Goal: Connect with others: Connect with other users

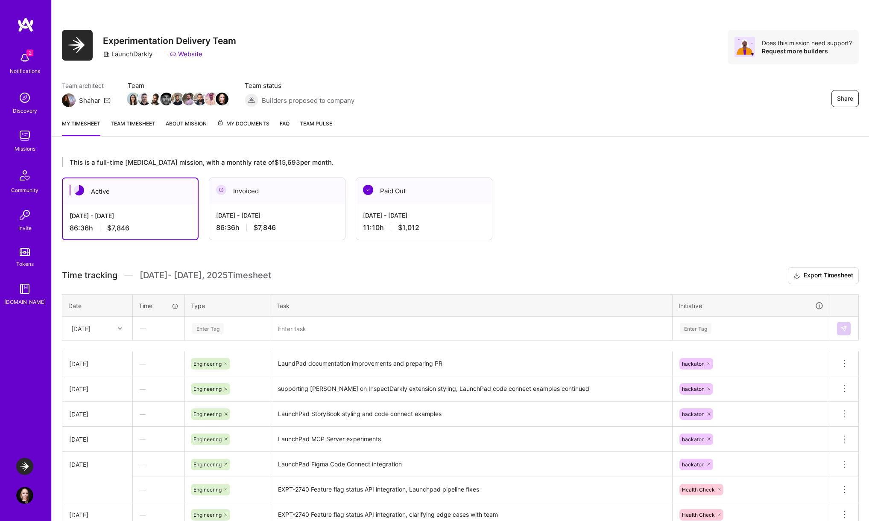
scroll to position [46, 0]
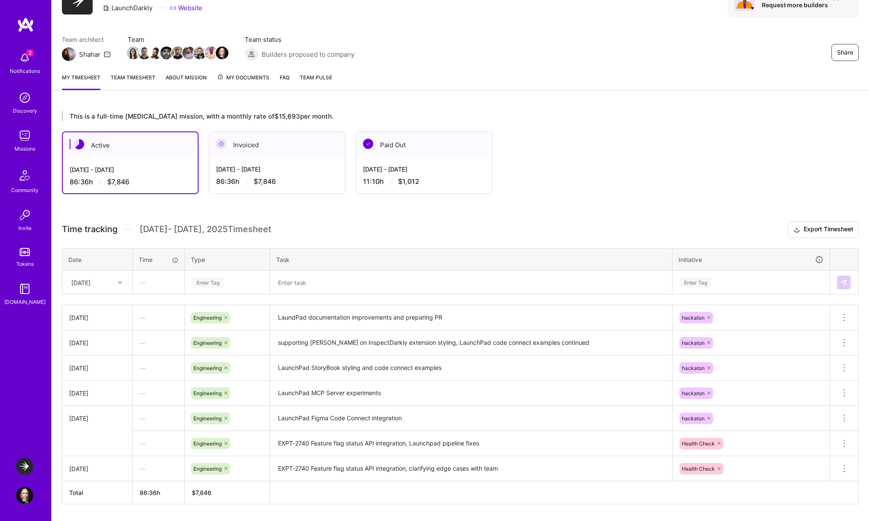
click at [22, 101] on img at bounding box center [24, 97] width 17 height 17
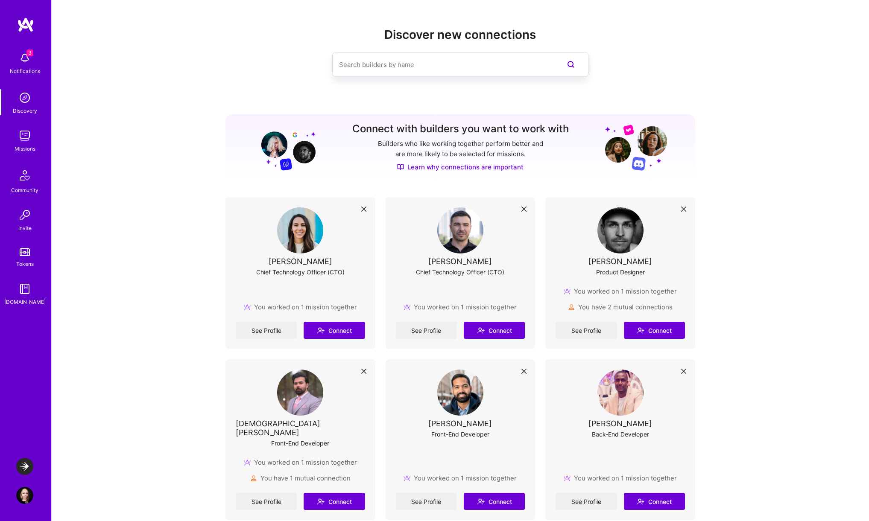
click at [34, 62] on div "3 Notifications" at bounding box center [24, 62] width 53 height 29
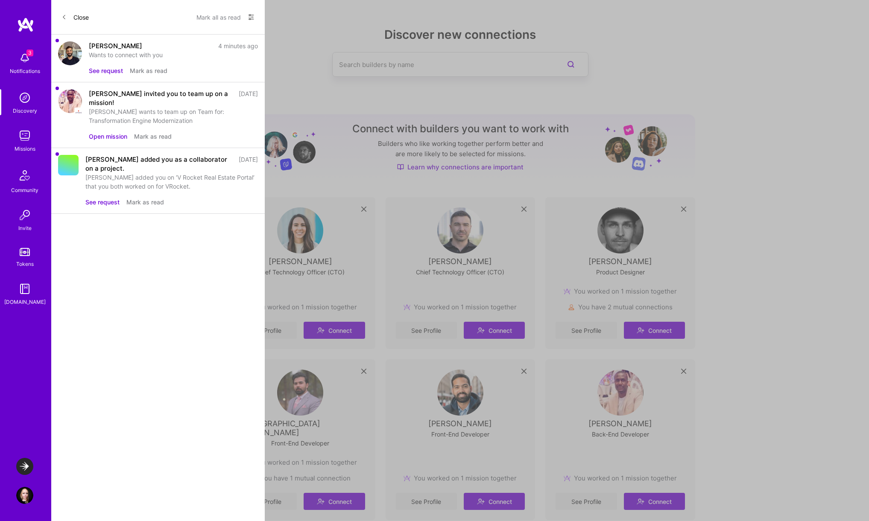
click at [100, 71] on button "See request" at bounding box center [106, 70] width 34 height 9
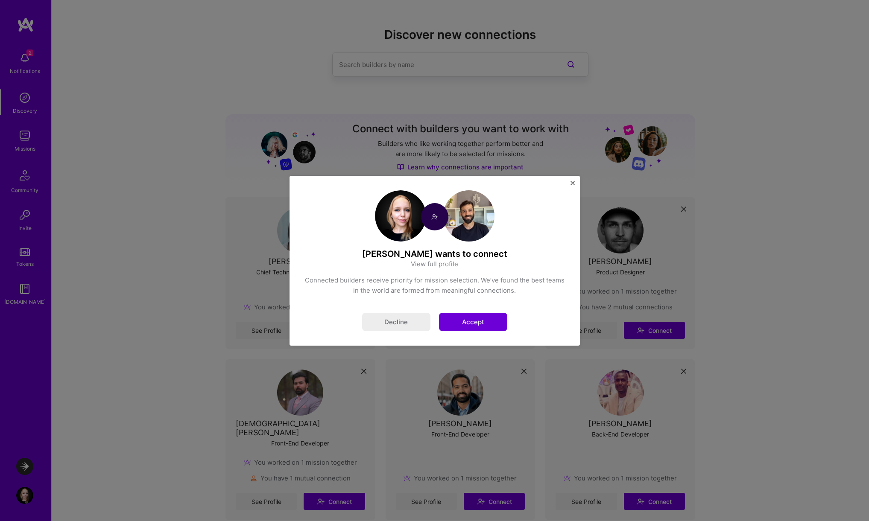
click at [491, 322] on button "Accept" at bounding box center [473, 322] width 68 height 18
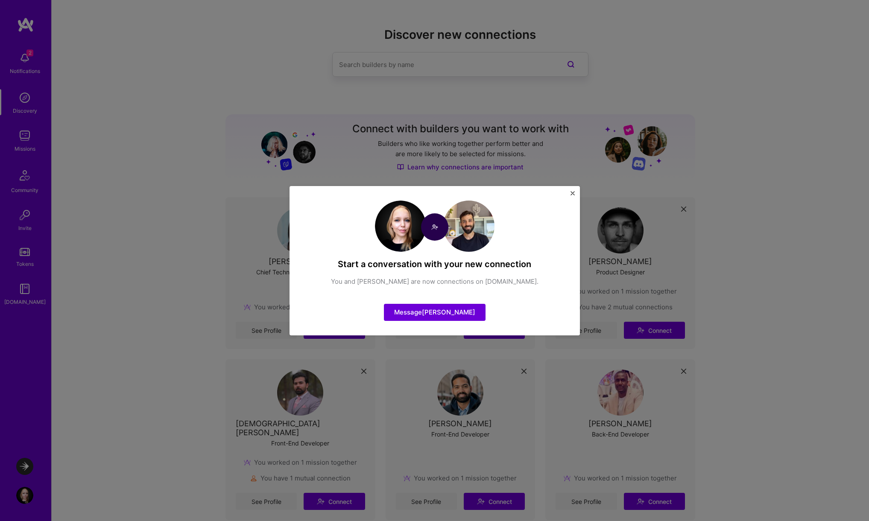
click at [574, 193] on img "Close" at bounding box center [572, 193] width 4 height 4
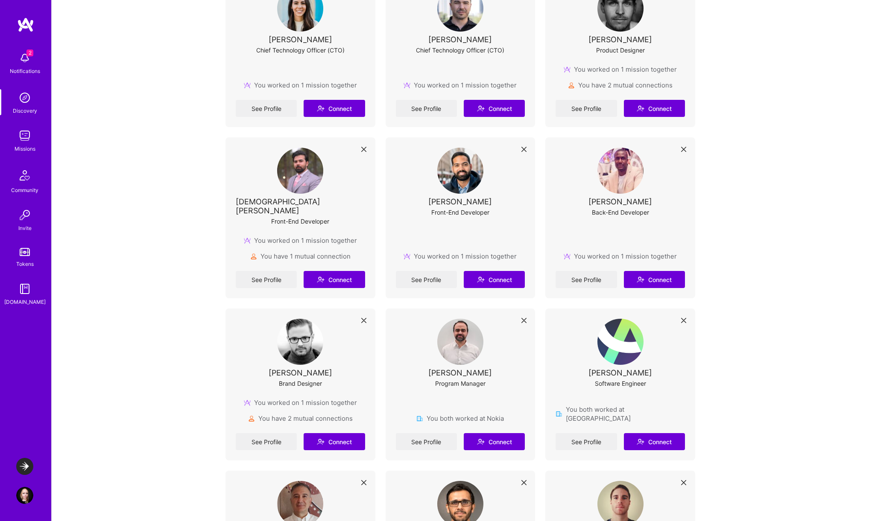
scroll to position [224, 0]
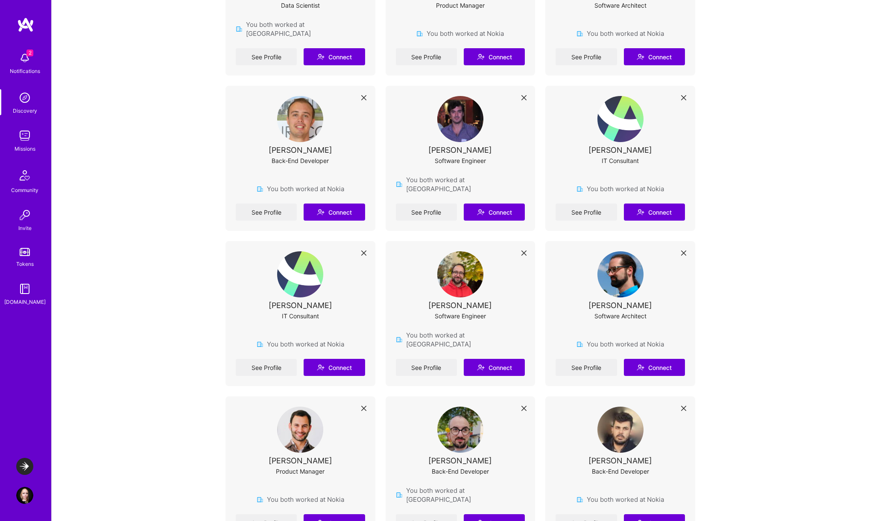
scroll to position [1057, 0]
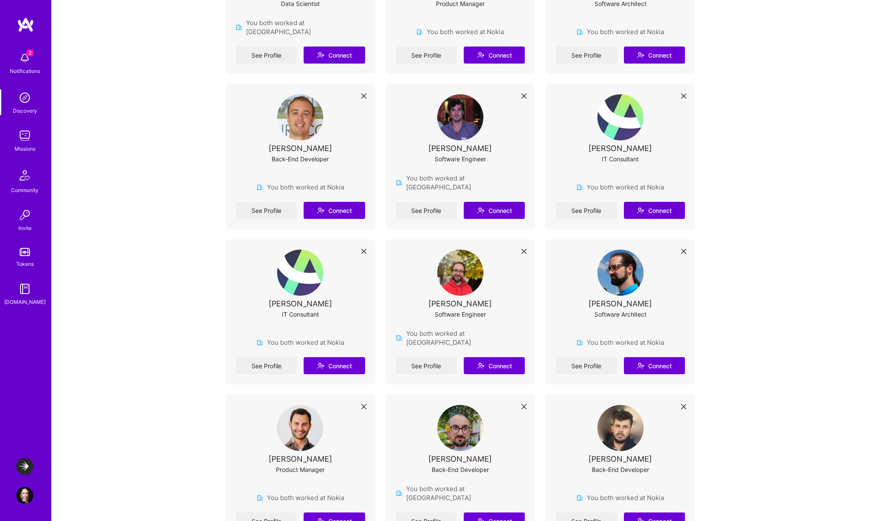
click at [32, 67] on div "Notifications" at bounding box center [25, 71] width 30 height 9
click at [744, 153] on div "2 2 Notifications Discovery Missions Community Invite Tokens [DOMAIN_NAME] Laun…" at bounding box center [434, 379] width 869 height 2872
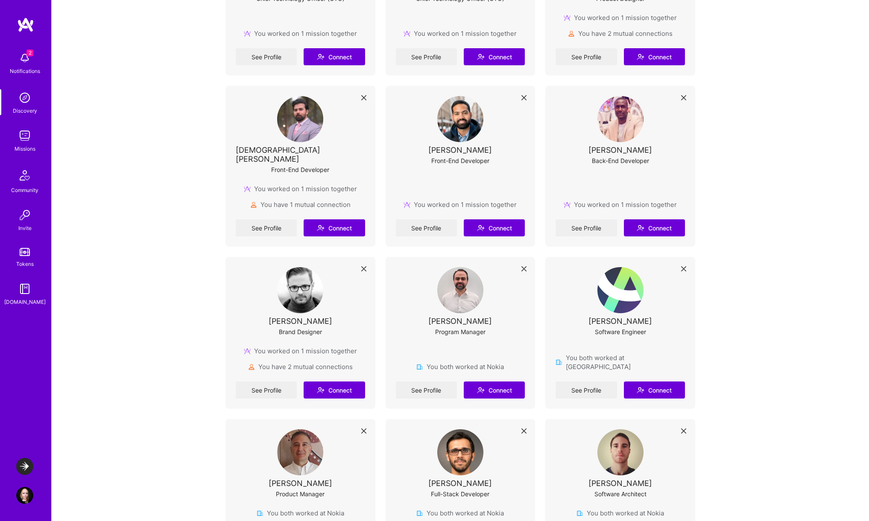
scroll to position [36, 0]
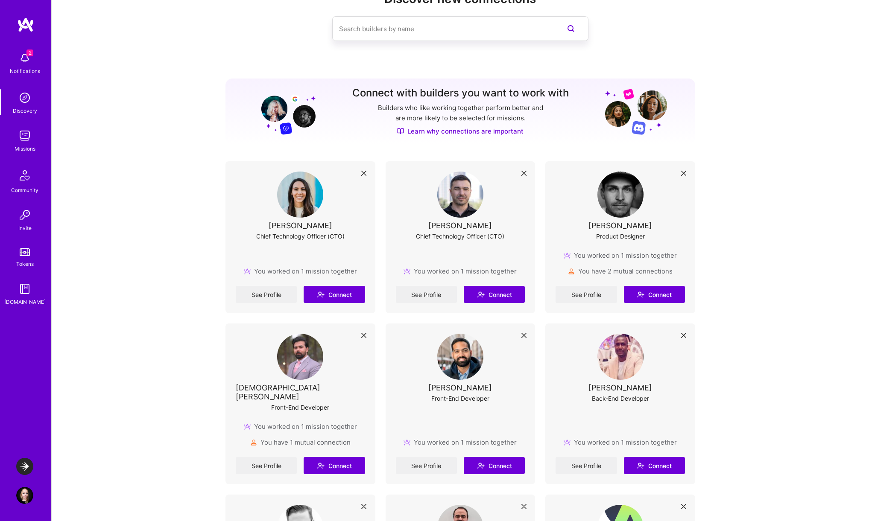
click at [24, 495] on img at bounding box center [24, 495] width 17 height 17
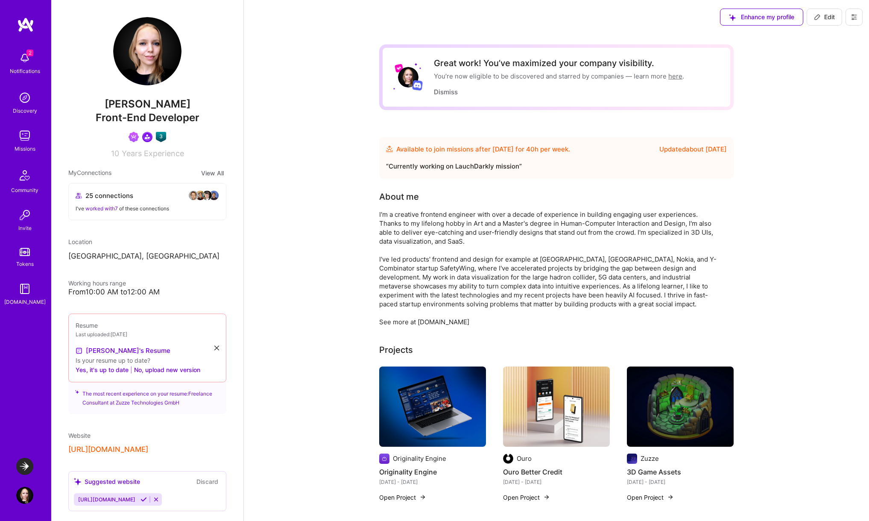
click at [23, 107] on div "Discovery" at bounding box center [25, 110] width 24 height 9
click at [193, 207] on div "I've worked with 7 of these connections" at bounding box center [147, 208] width 143 height 9
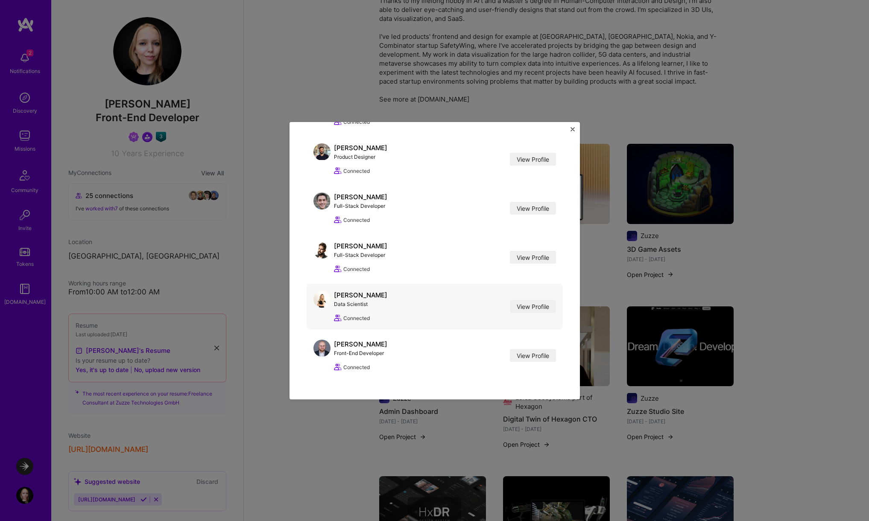
scroll to position [226, 0]
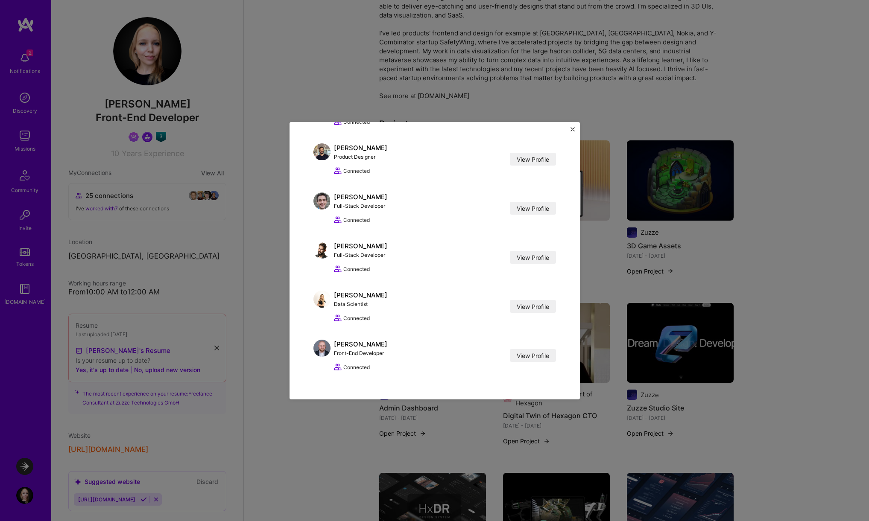
click at [572, 130] on img "Close" at bounding box center [572, 129] width 4 height 4
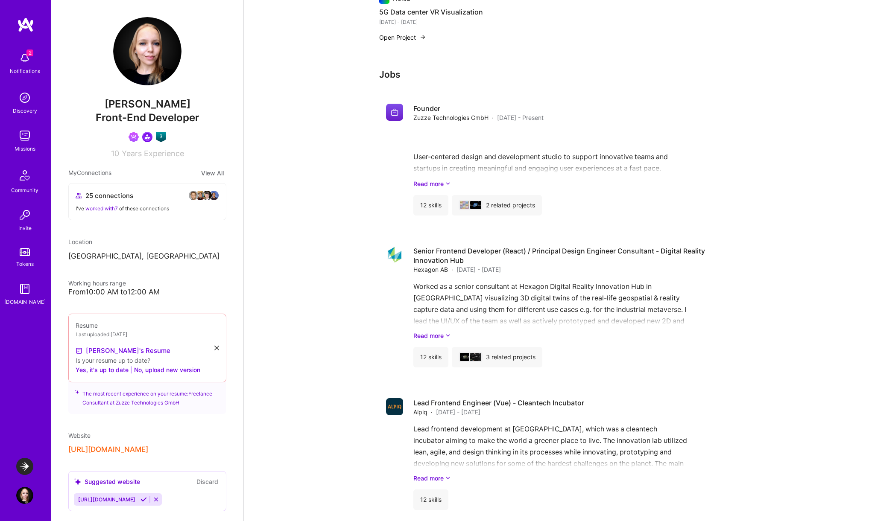
scroll to position [1153, 0]
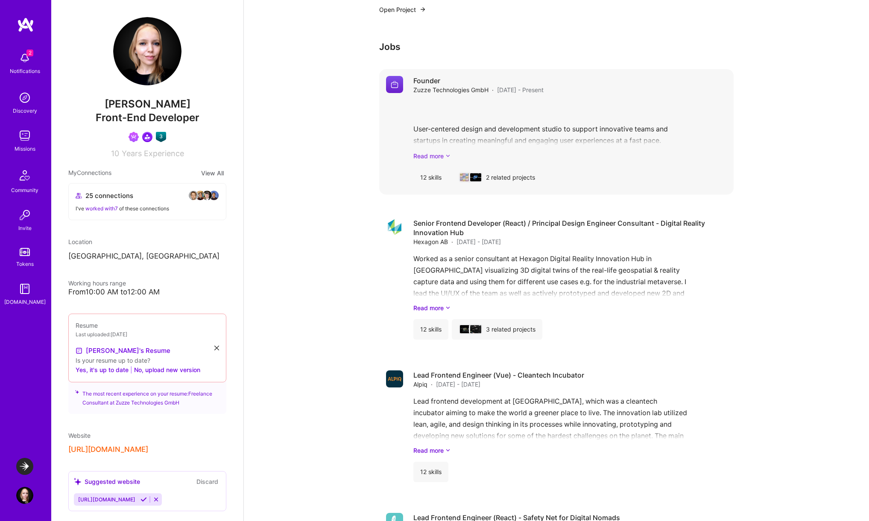
click at [423, 157] on link "Read more" at bounding box center [569, 156] width 313 height 9
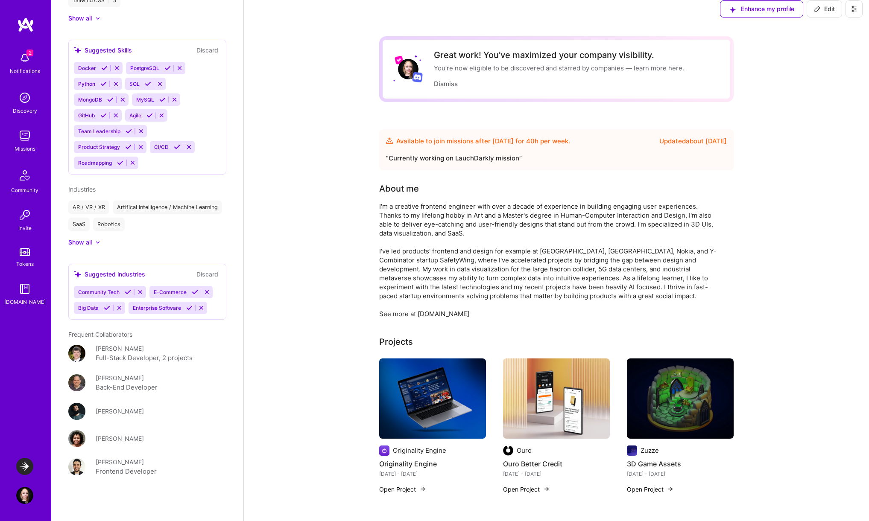
scroll to position [7, 0]
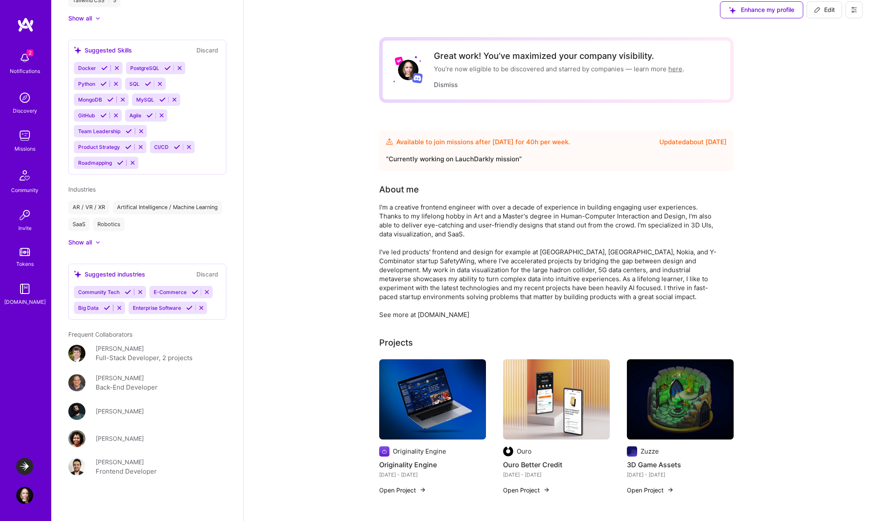
click at [549, 408] on img at bounding box center [556, 399] width 107 height 80
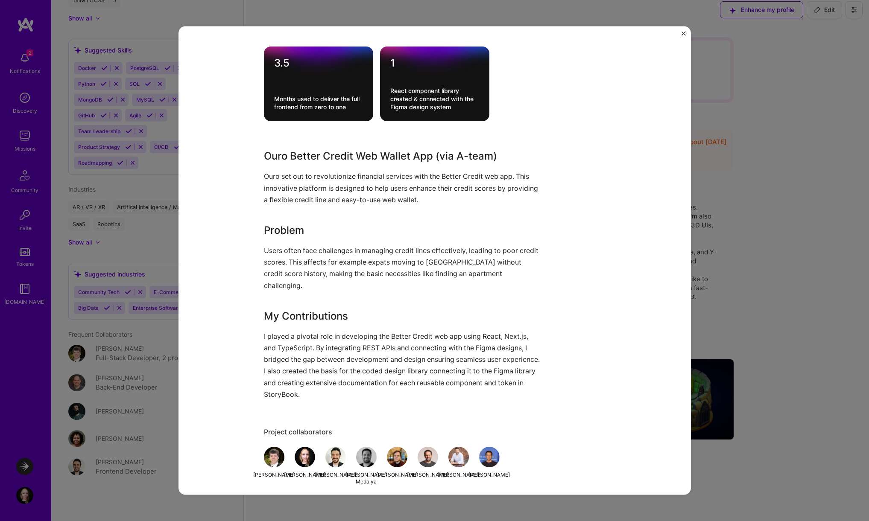
scroll to position [618, 0]
click at [682, 36] on button "Close" at bounding box center [683, 35] width 4 height 9
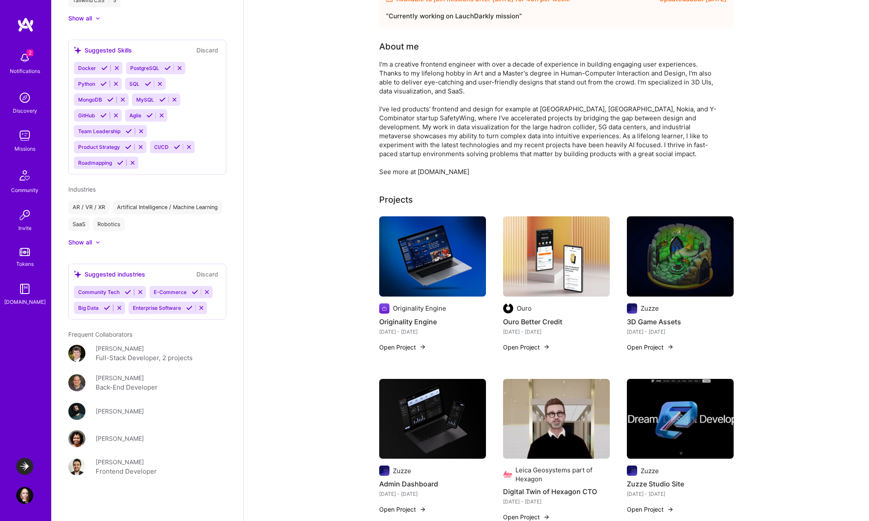
scroll to position [152, 0]
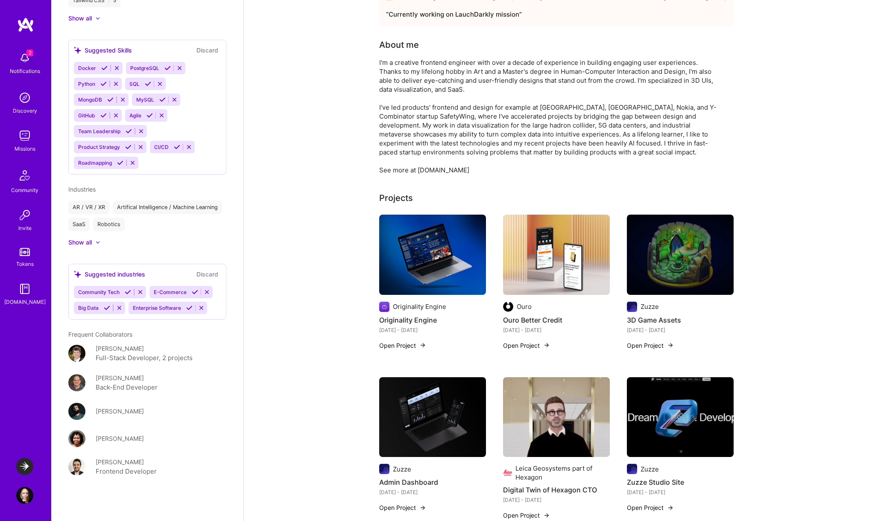
click at [453, 289] on img at bounding box center [432, 255] width 107 height 80
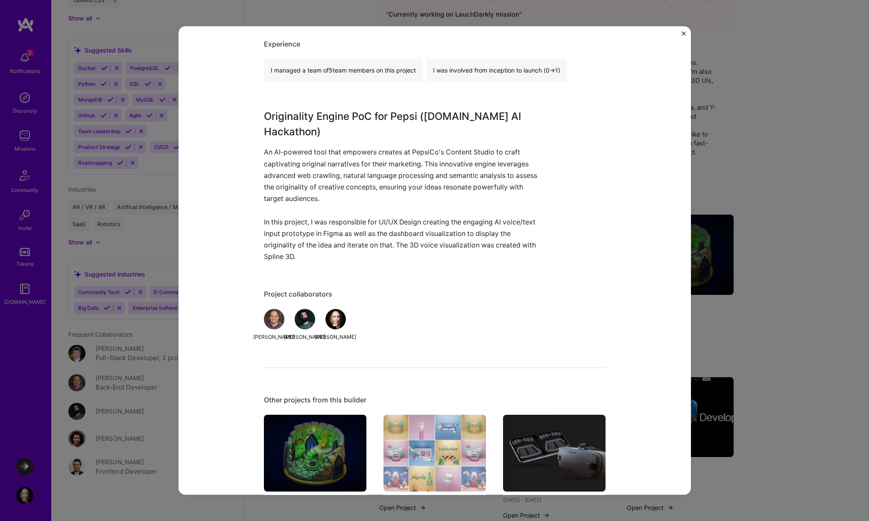
scroll to position [557, 0]
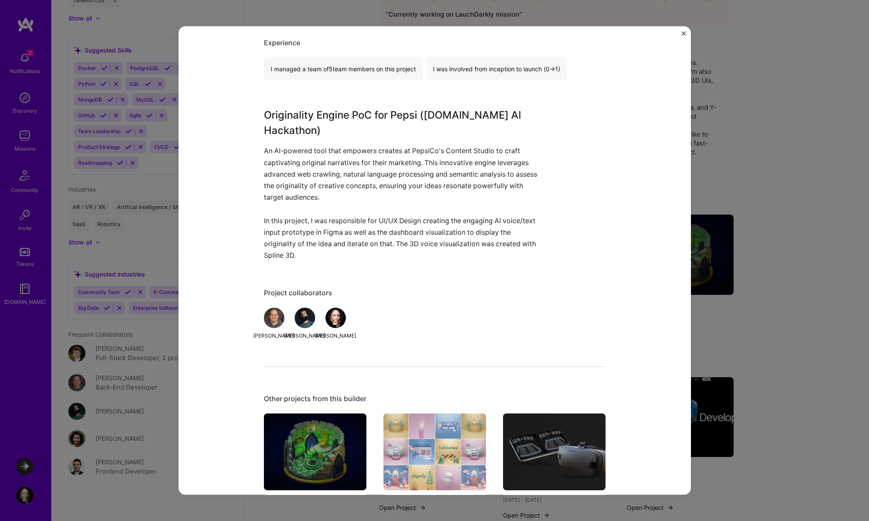
click at [765, 161] on div "Originality Engine Originality Engine SaaS Project link Role Product Designer […" at bounding box center [434, 260] width 869 height 521
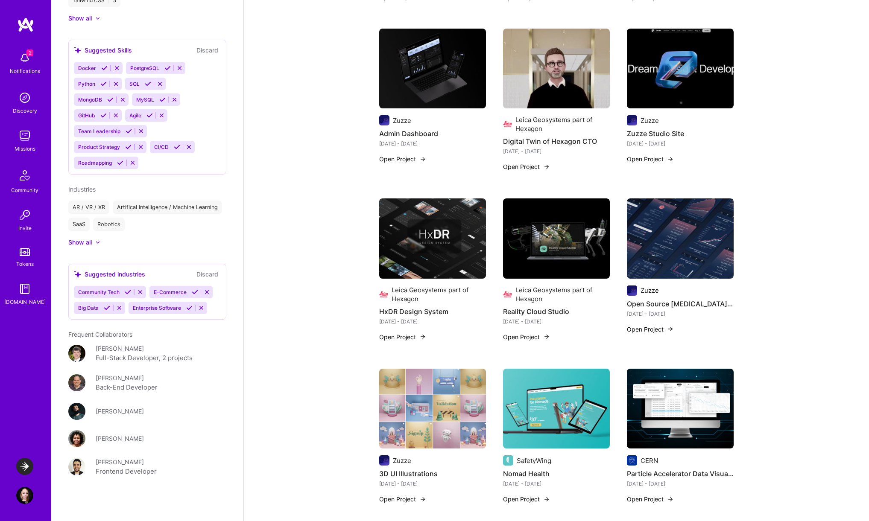
scroll to position [505, 0]
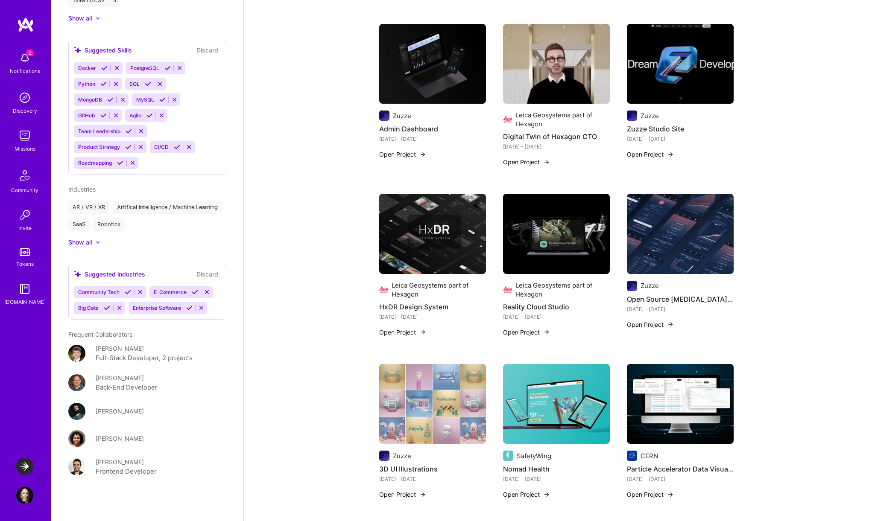
click at [548, 251] on img at bounding box center [556, 234] width 107 height 80
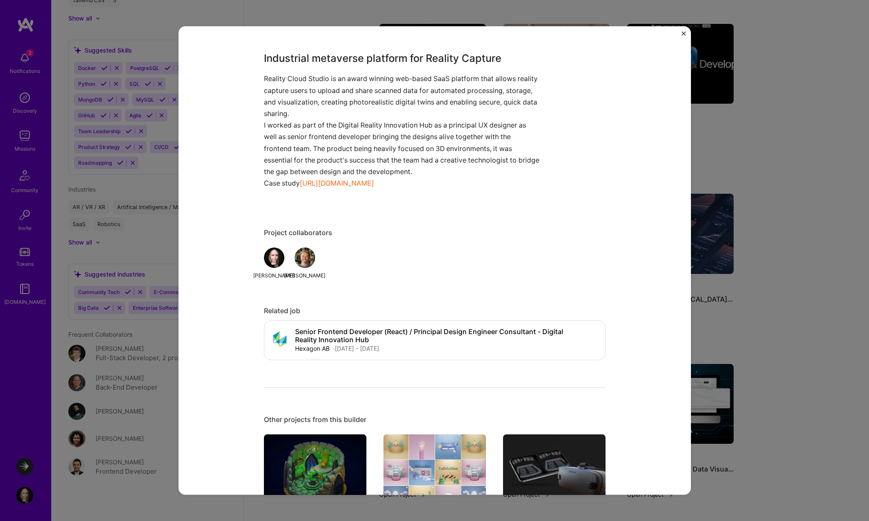
scroll to position [600, 0]
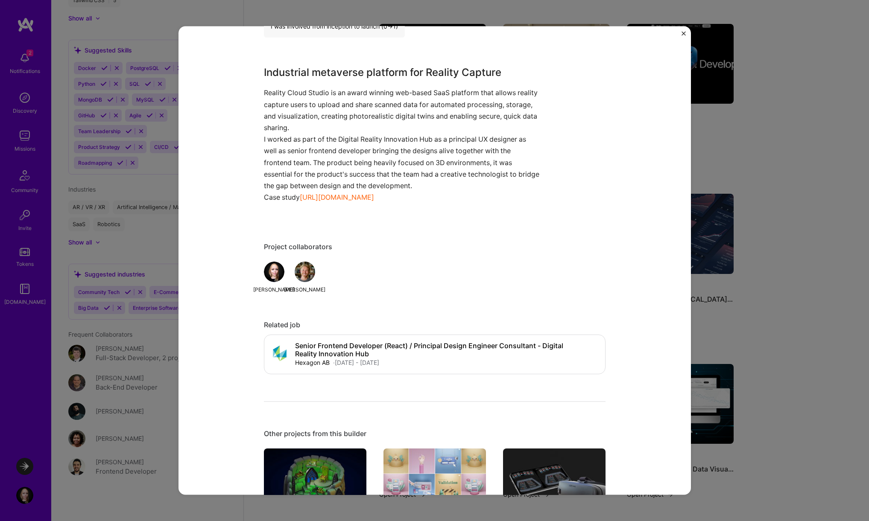
click at [684, 35] on button "Close" at bounding box center [683, 35] width 4 height 9
